Goal: Task Accomplishment & Management: Manage account settings

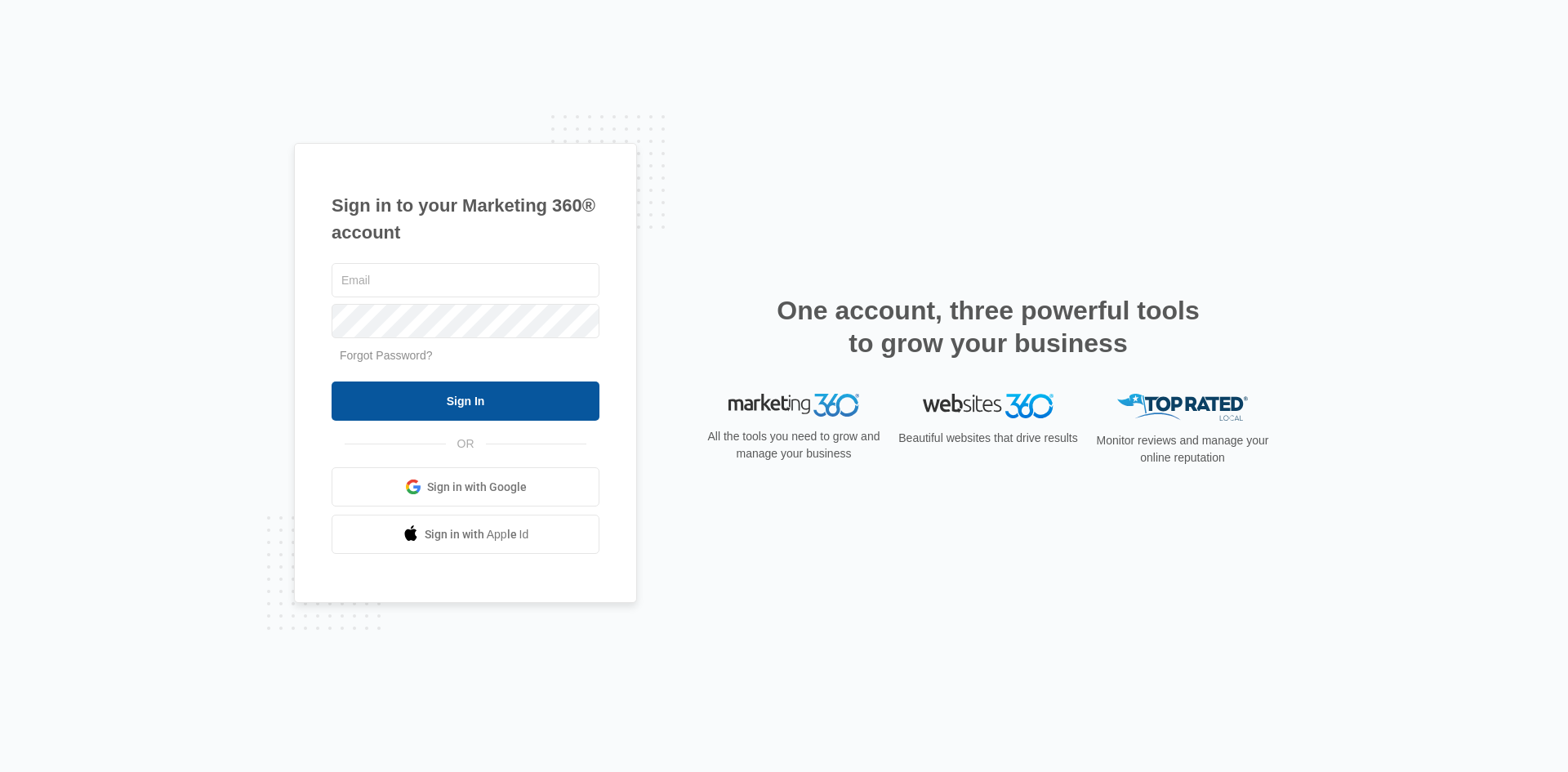
type input "miles@thebenjaminrestaurant.com"
click at [554, 398] on input "Sign In" at bounding box center [465, 400] width 268 height 39
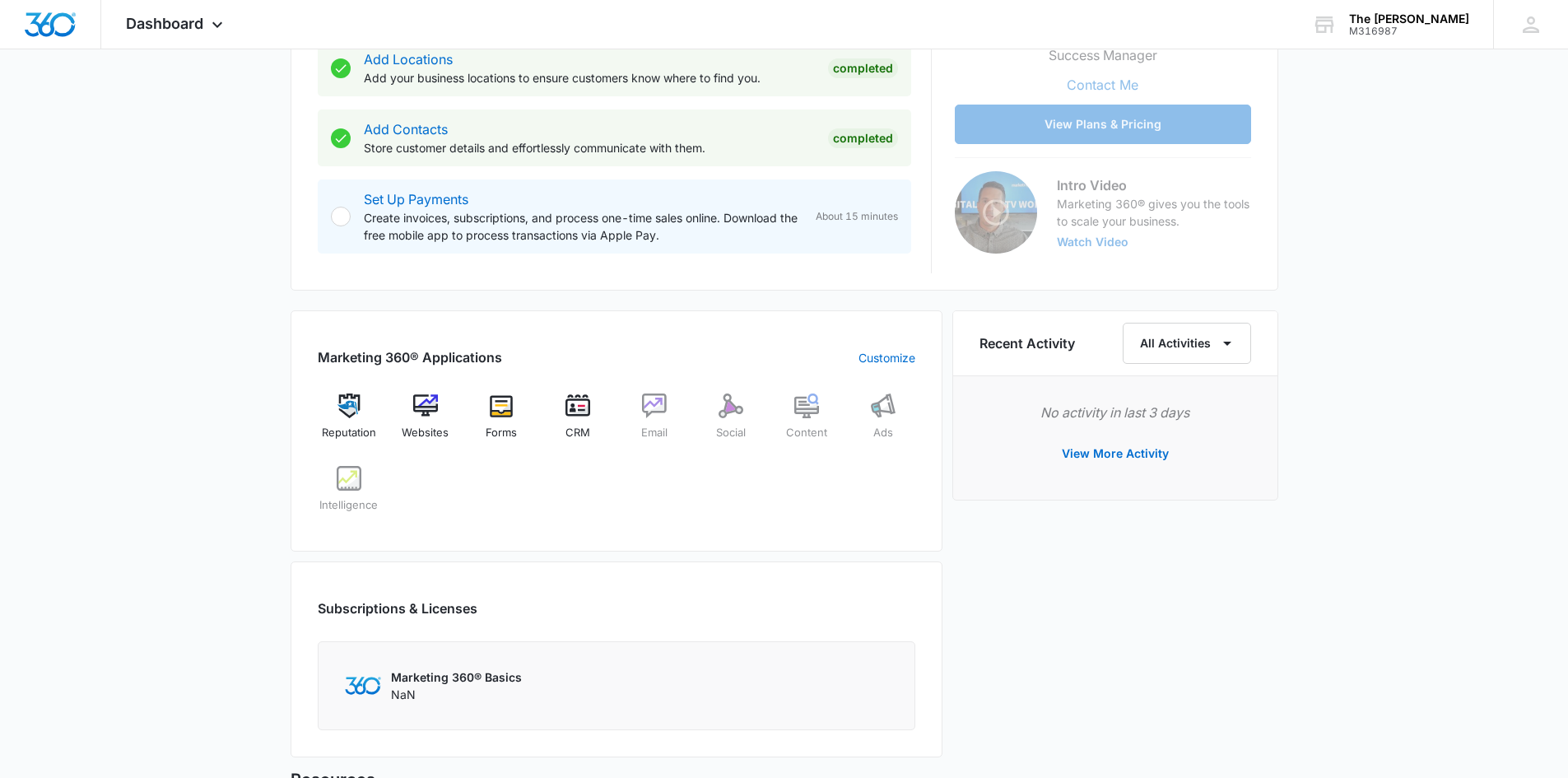
scroll to position [494, 0]
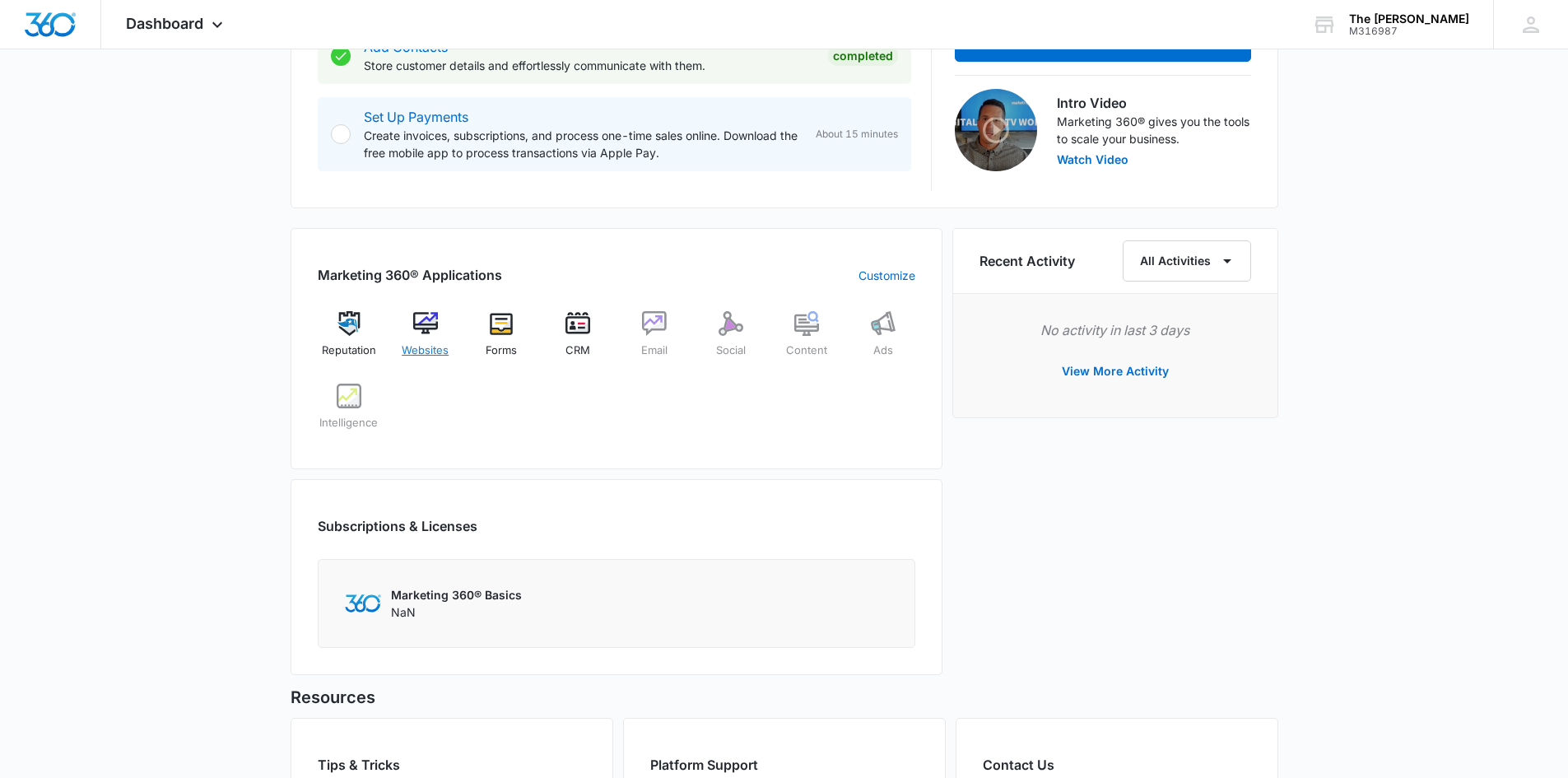
click at [424, 334] on img at bounding box center [426, 324] width 25 height 25
